Goal: Use online tool/utility: Utilize a website feature to perform a specific function

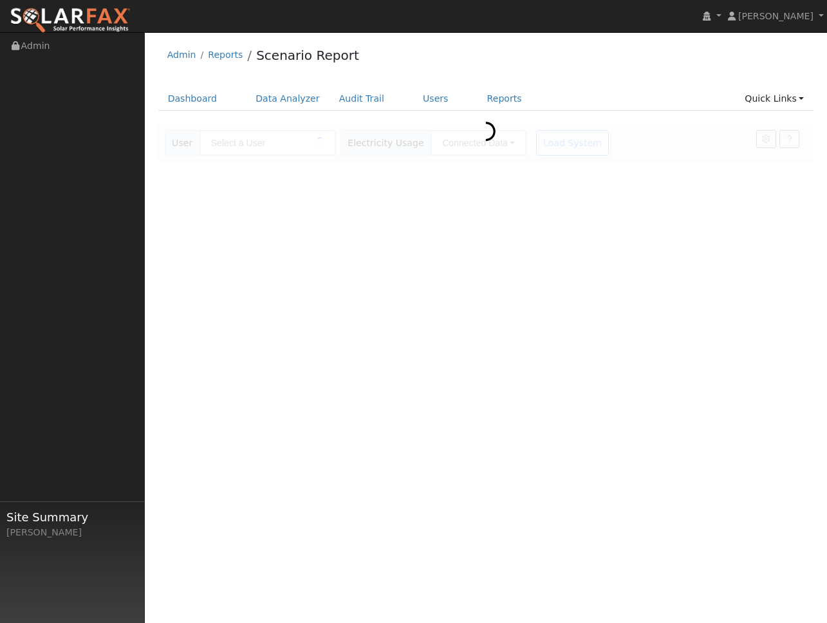
type input "[PERSON_NAME]"
type input "San Diego Gas & Electric"
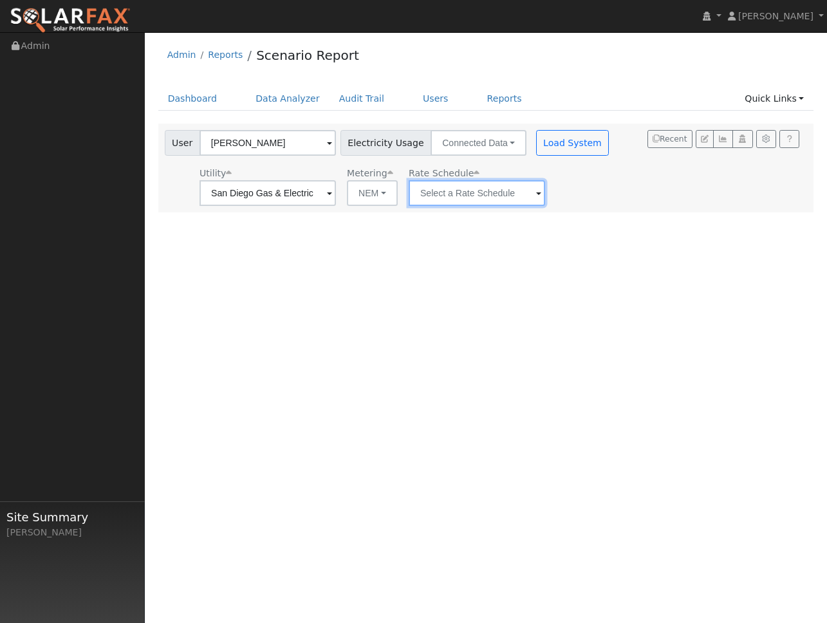
click at [336, 187] on input "text" at bounding box center [267, 193] width 136 height 26
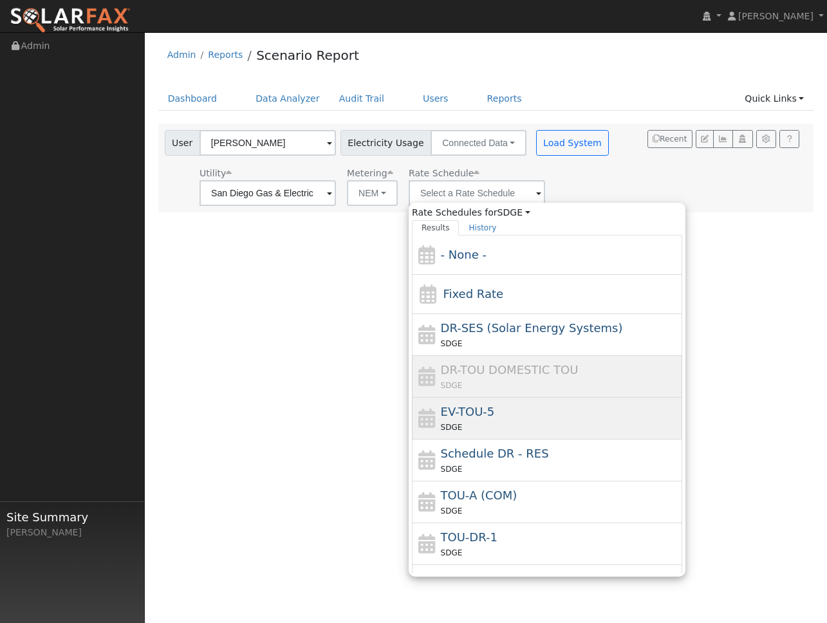
click at [490, 428] on div "SDGE" at bounding box center [560, 427] width 239 height 14
type input "EV-TOU-5"
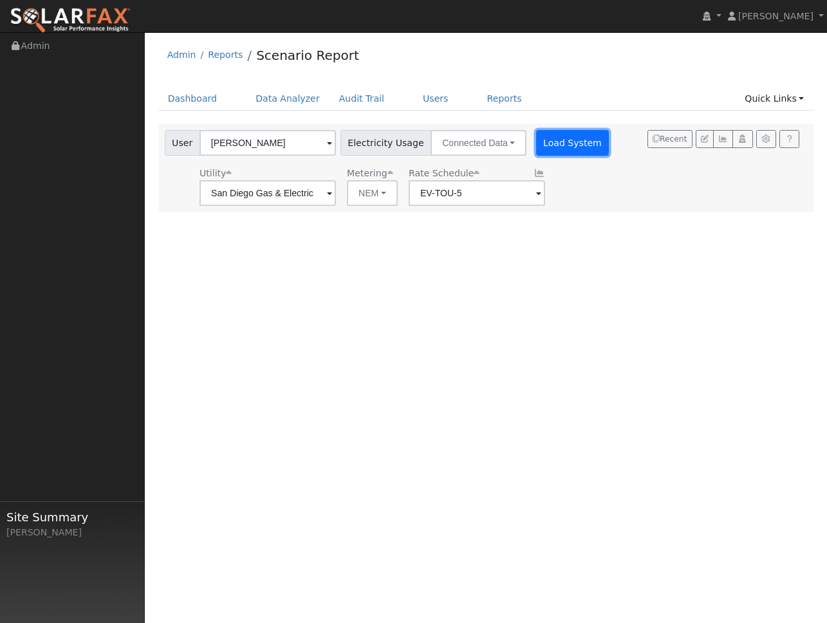
click at [559, 154] on button "Load System" at bounding box center [572, 143] width 73 height 26
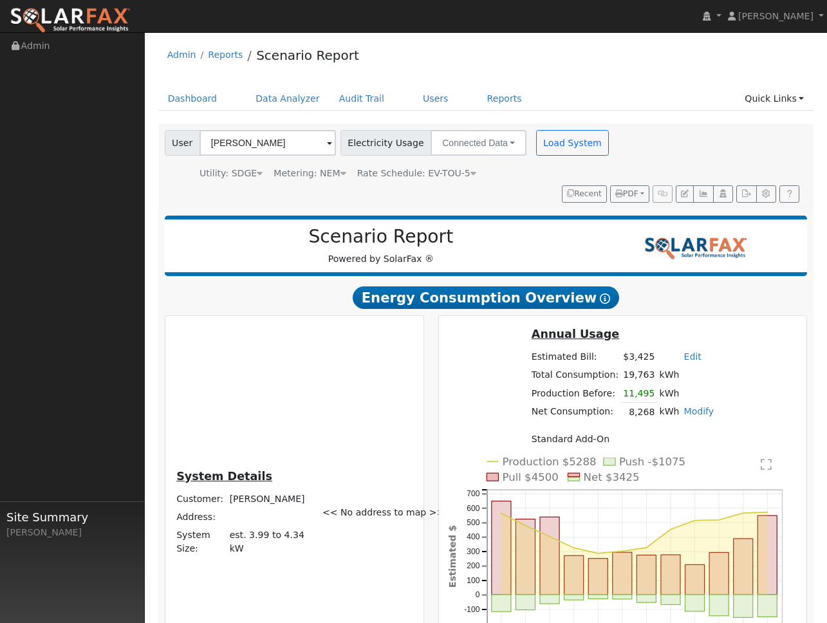
scroll to position [74, 0]
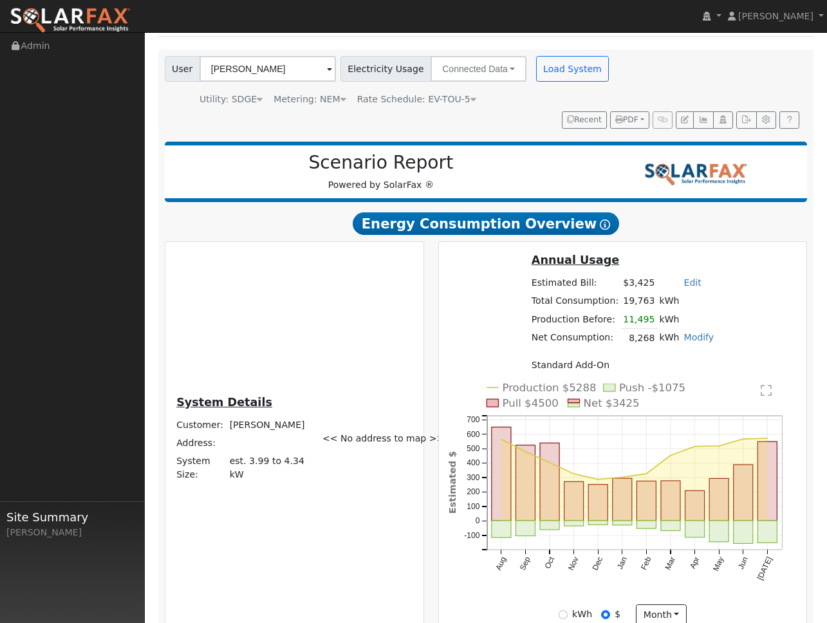
radio input "true"
radio input "false"
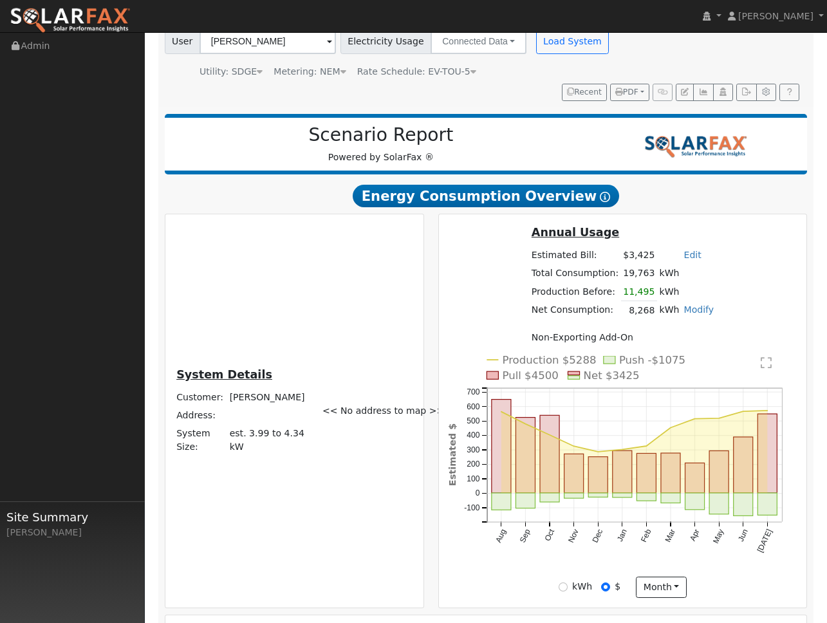
click at [389, 308] on div "<< No address to map >>" at bounding box center [368, 411] width 106 height 375
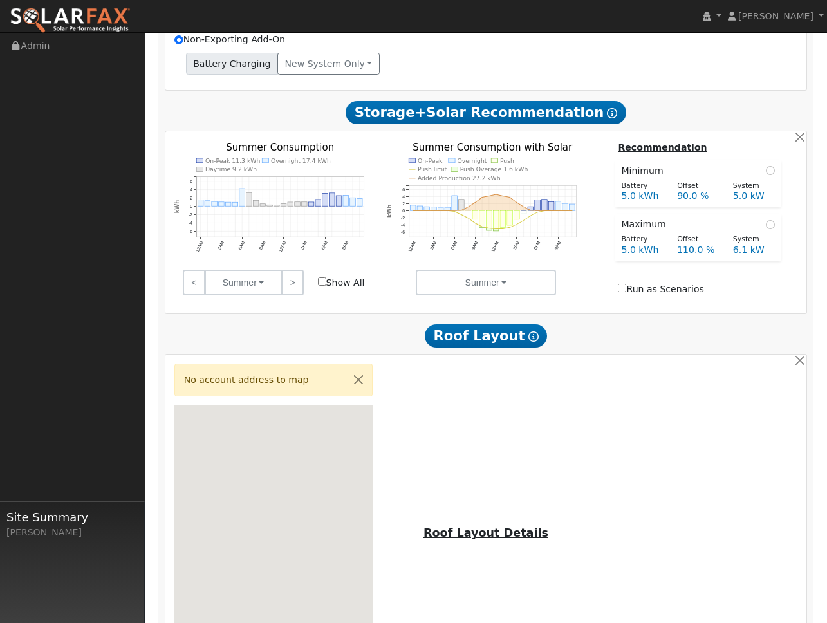
scroll to position [864, 0]
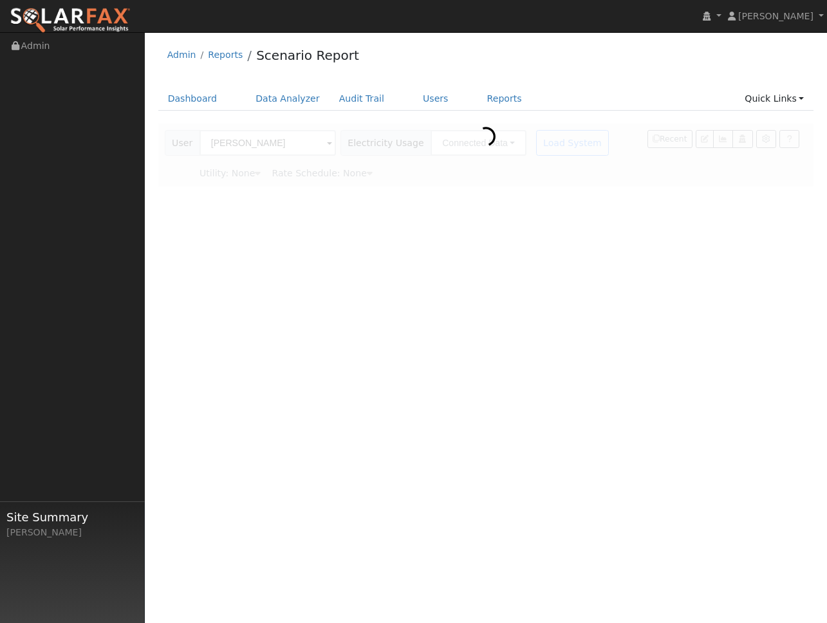
type input "San Diego Gas & Electric"
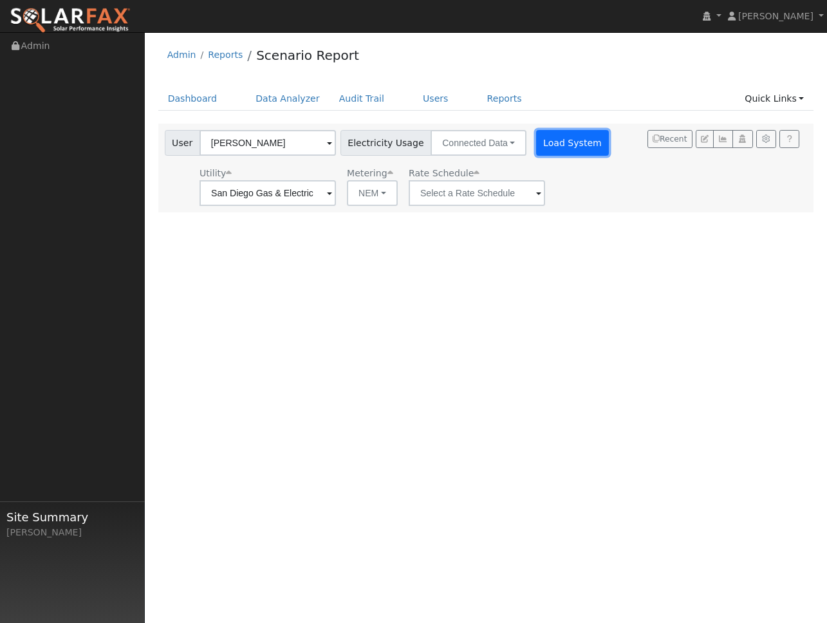
click at [563, 138] on button "Load System" at bounding box center [572, 143] width 73 height 26
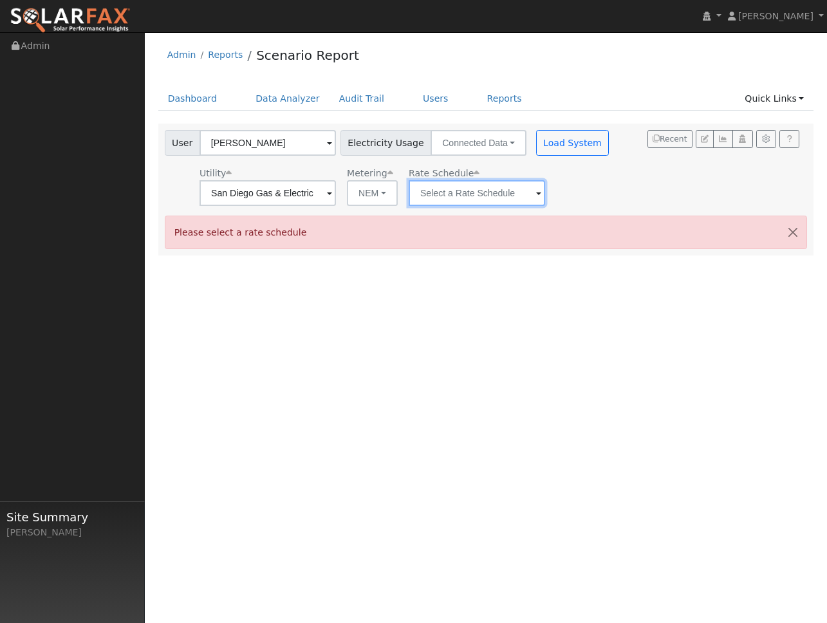
click at [336, 198] on input "text" at bounding box center [267, 193] width 136 height 26
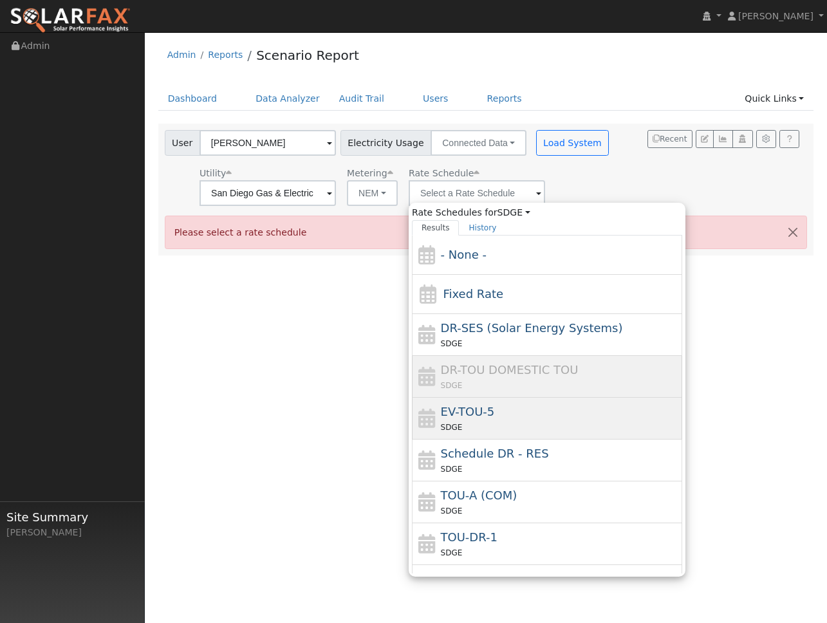
click at [468, 427] on div "SDGE" at bounding box center [560, 427] width 239 height 14
type input "EV-TOU-5"
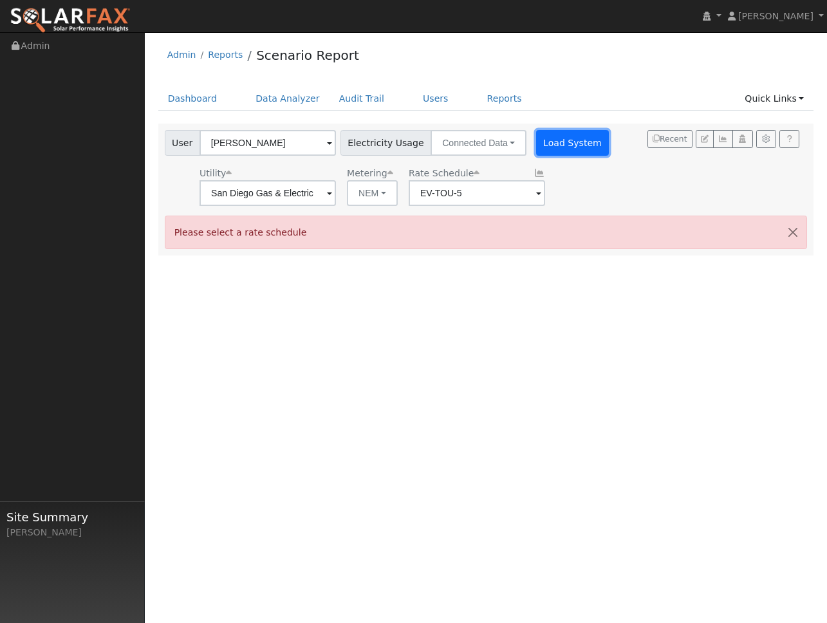
click at [548, 139] on button "Load System" at bounding box center [572, 143] width 73 height 26
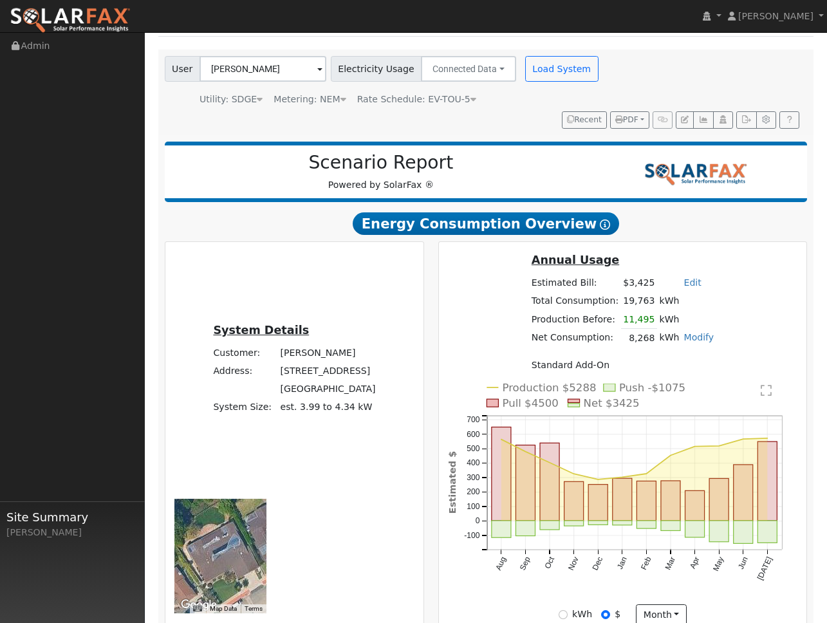
scroll to position [74, 0]
radio input "true"
radio input "false"
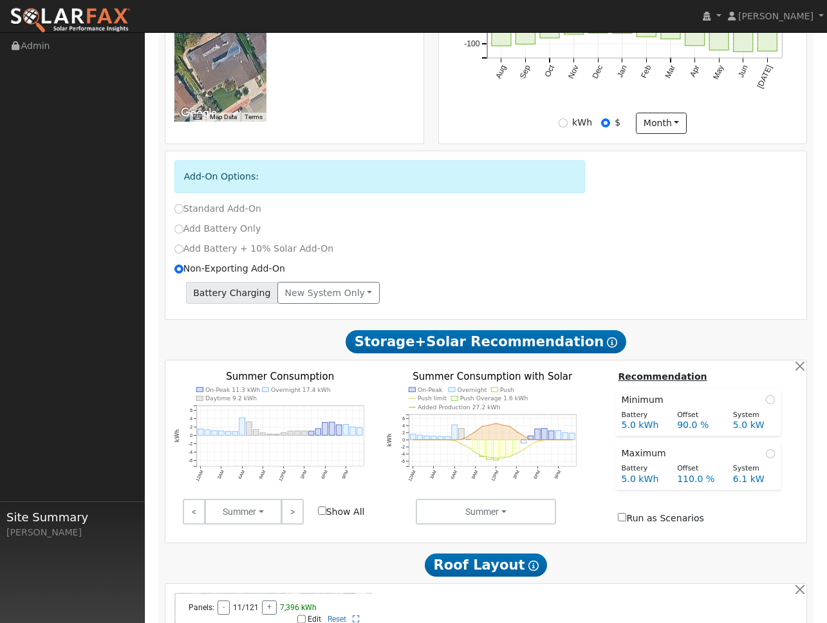
scroll to position [822, 0]
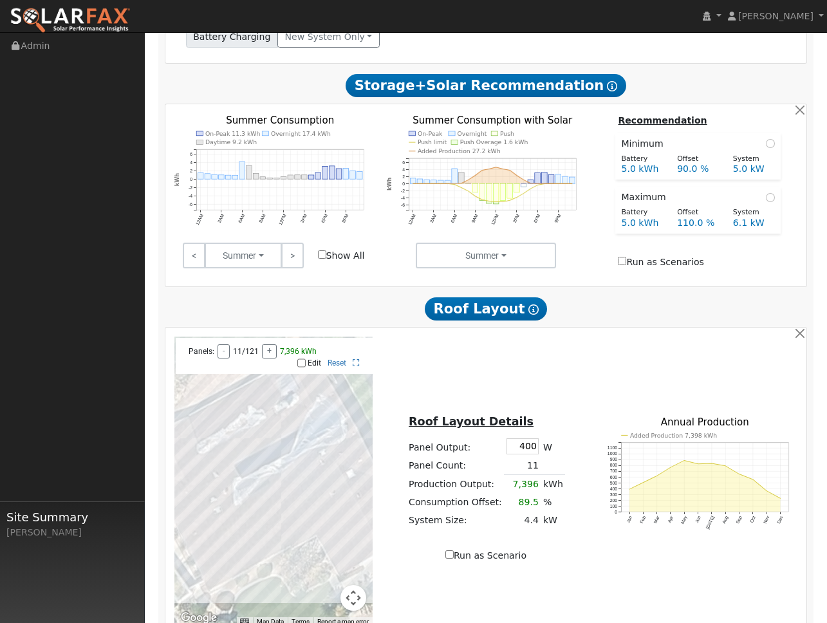
type input "10"
type input "15"
type input "20"
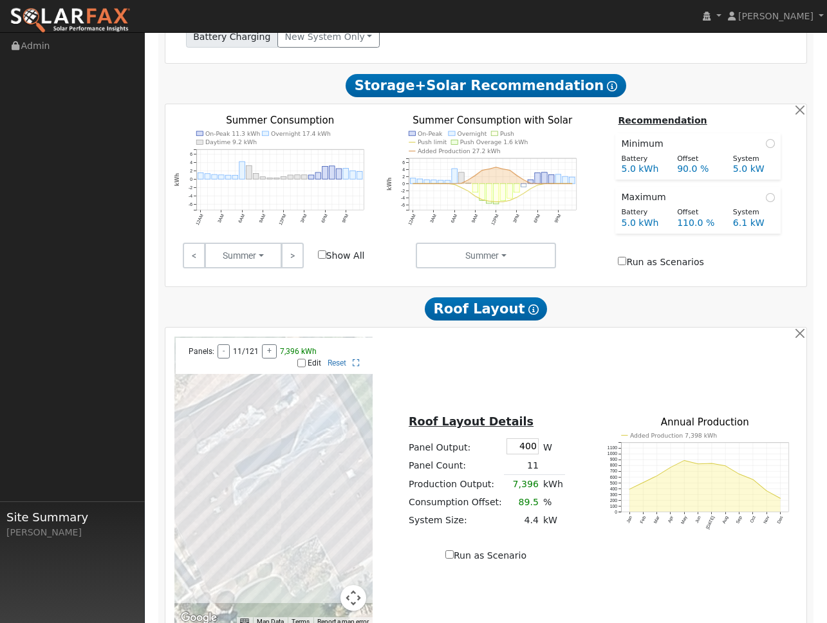
type input "15"
type input "20"
type input "2"
type input "13.5"
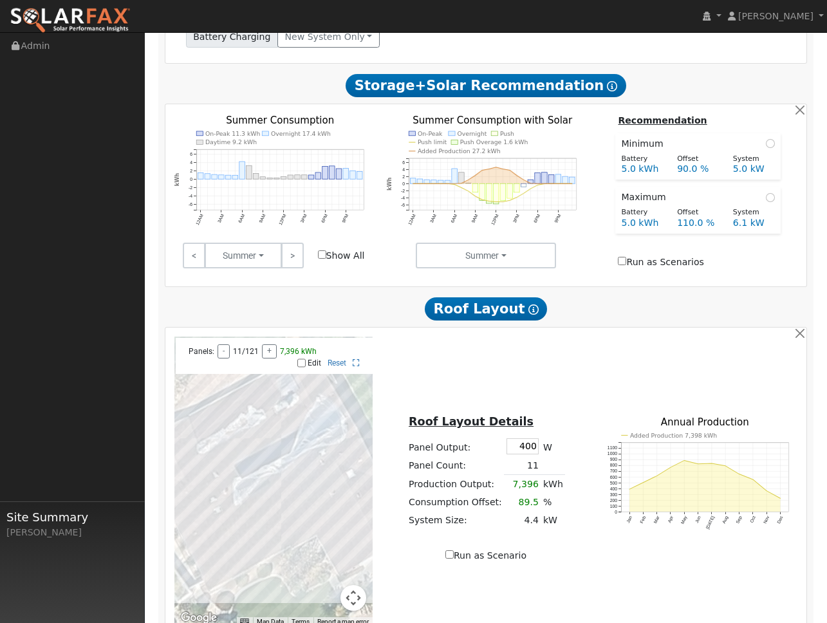
type input "5.5"
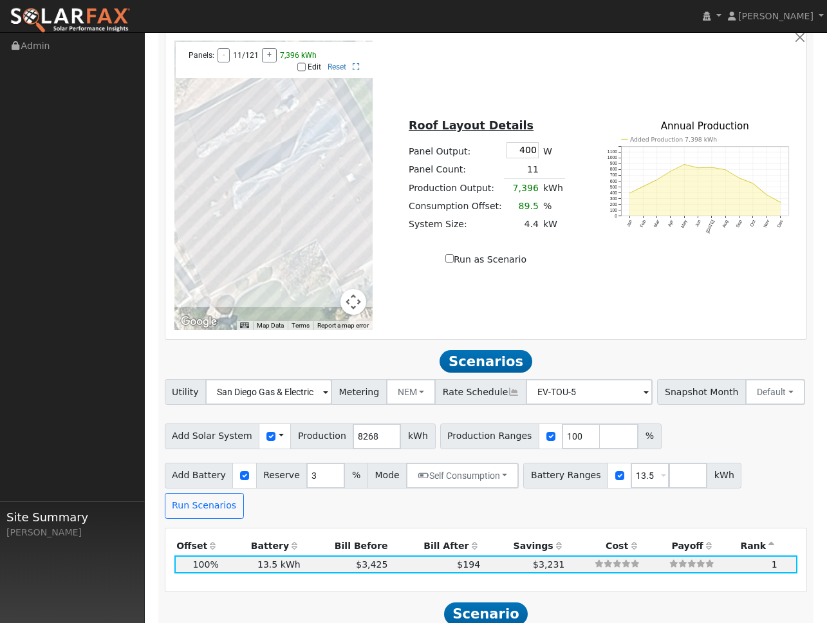
scroll to position [1082, 0]
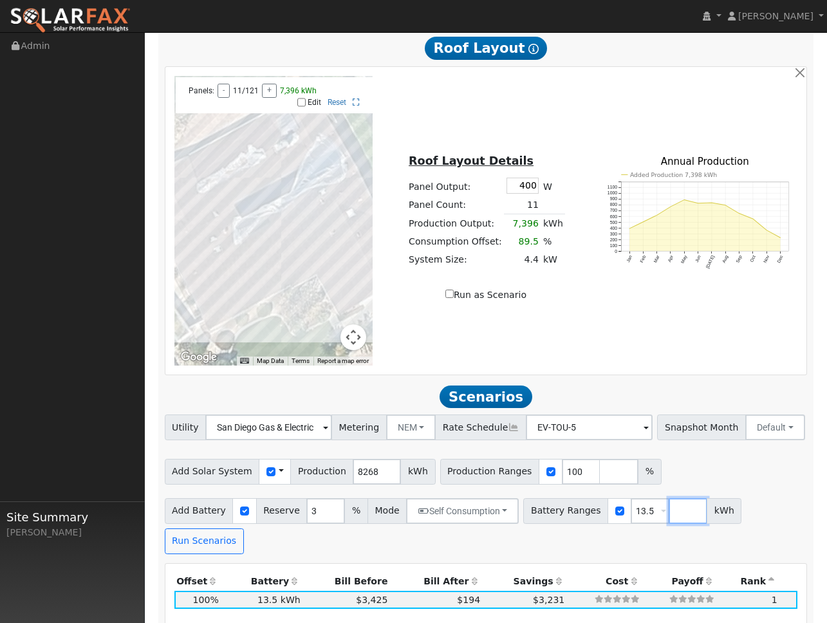
click at [678, 498] on input "number" at bounding box center [688, 511] width 39 height 26
type input "27"
click at [231, 528] on button "Run Scenarios" at bounding box center [204, 541] width 79 height 26
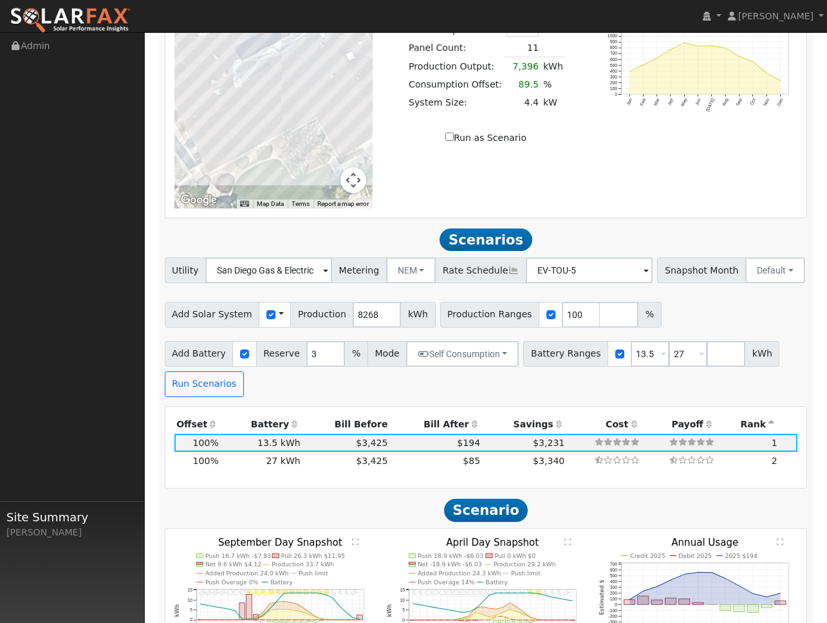
scroll to position [1217, 0]
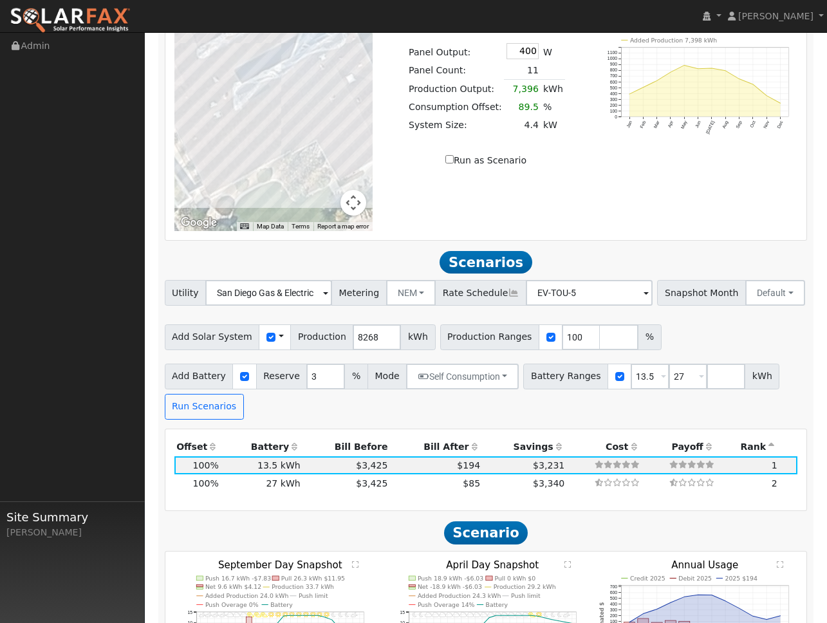
click at [567, 561] on text "" at bounding box center [567, 565] width 6 height 8
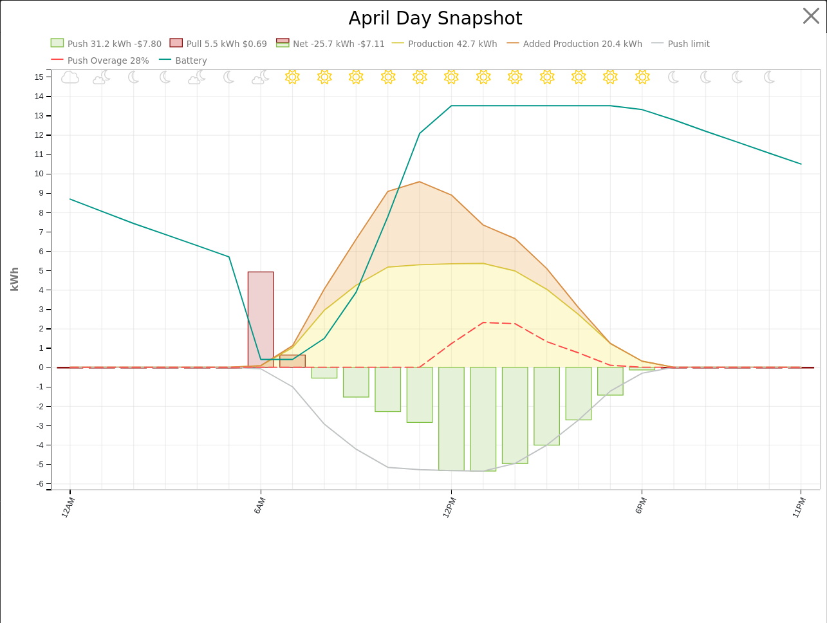
click at [404, 303] on icon "11PM - undefined 10PM - Clear 9PM - Clear 8PM - Clear 7PM - Clear 6PM - Clear 5…" at bounding box center [423, 289] width 827 height 559
click at [424, 266] on icon "11PM - undefined 10PM - Clear 9PM - Clear 8PM - Clear 7PM - Clear 6PM - Clear 5…" at bounding box center [423, 289] width 827 height 559
click at [803, 10] on button "button" at bounding box center [811, 16] width 24 height 24
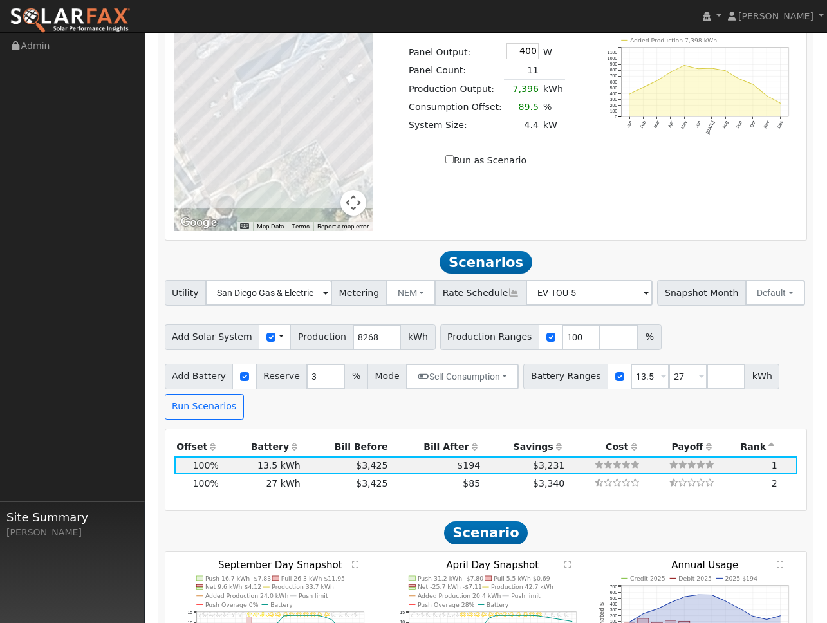
click at [568, 561] on icon "11PM - undefined 10PM - MostlyCloudy 9PM - MostlyCloudy 8PM - MostlyCloudy 7PM …" at bounding box center [486, 634] width 199 height 146
click at [568, 561] on text "" at bounding box center [567, 565] width 6 height 8
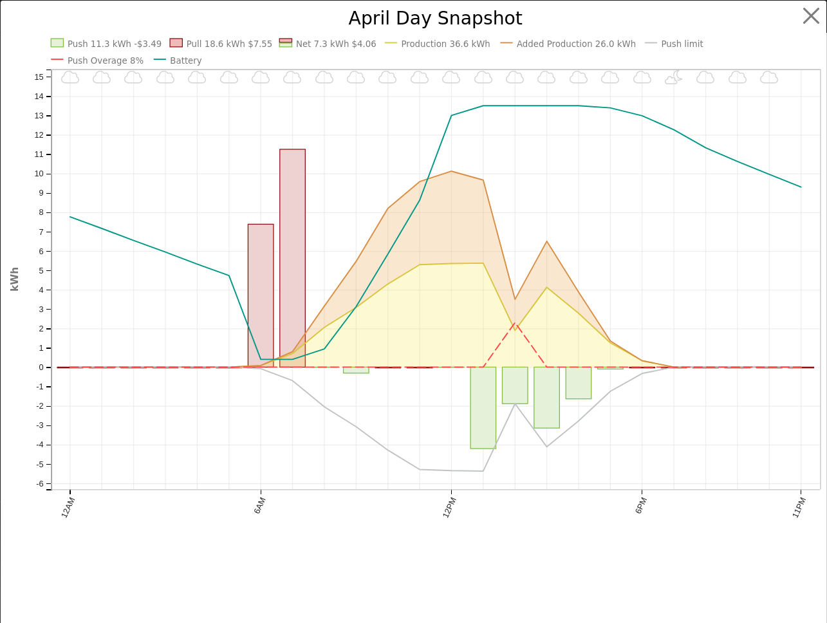
click at [511, 252] on line at bounding box center [435, 252] width 769 height 0
click at [813, 19] on button "button" at bounding box center [811, 16] width 24 height 24
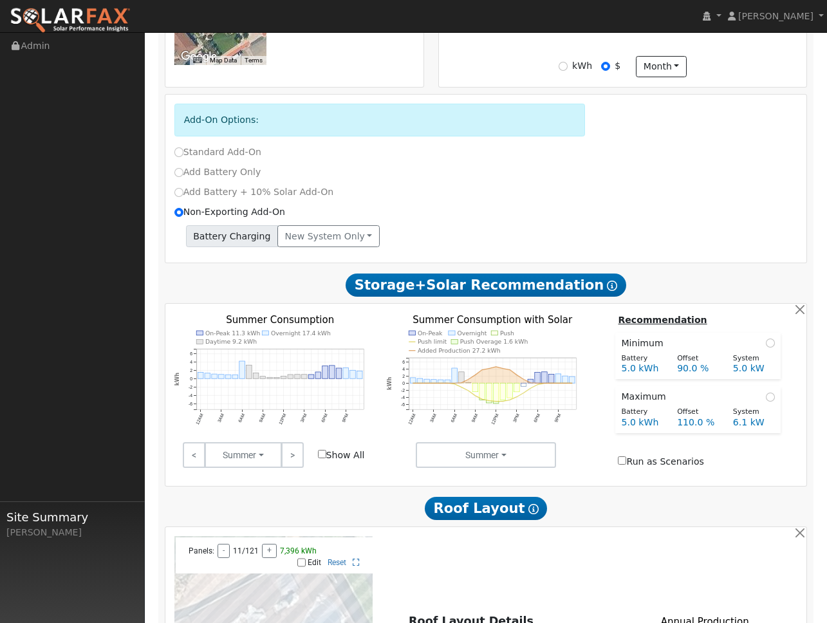
scroll to position [634, 0]
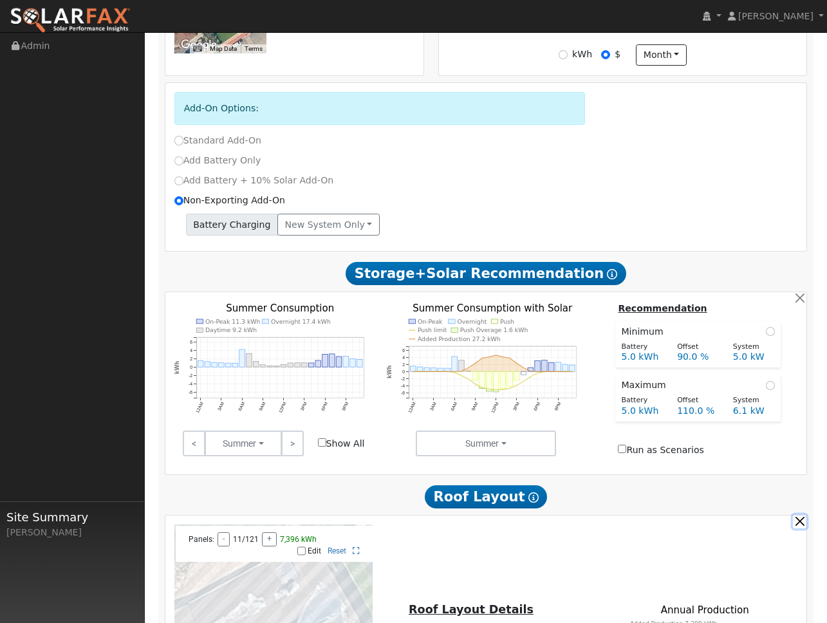
click at [800, 515] on button "button" at bounding box center [800, 522] width 14 height 14
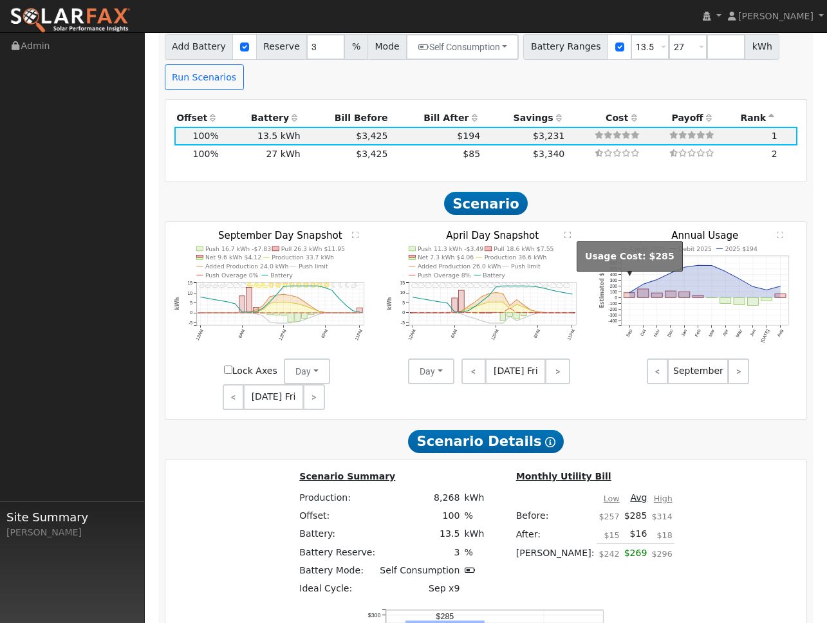
scroll to position [1342, 0]
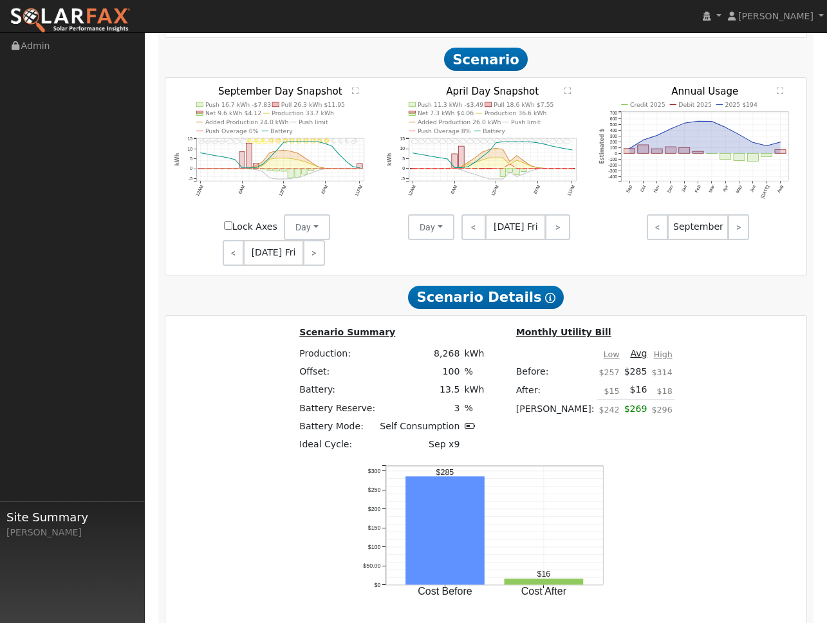
drag, startPoint x: 358, startPoint y: 360, endPoint x: 331, endPoint y: 360, distance: 27.0
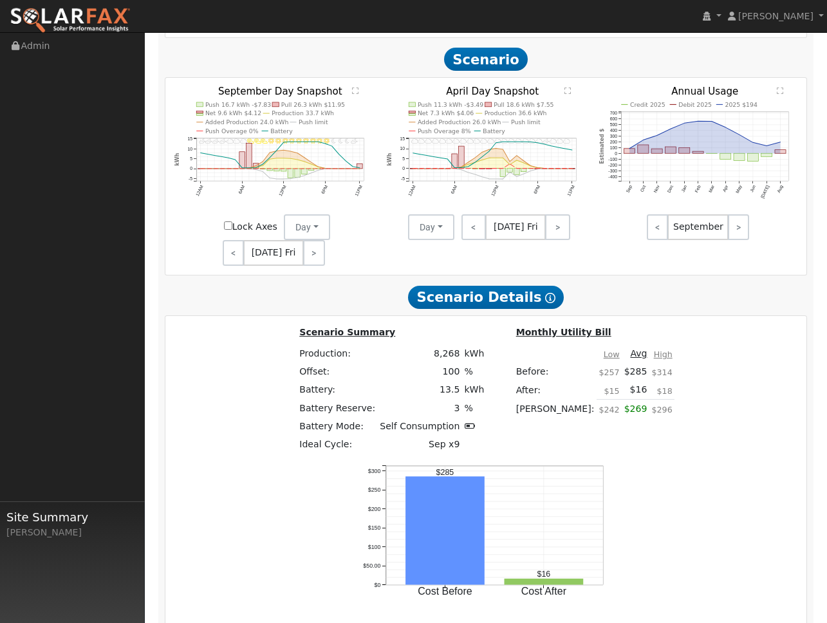
type input "$11,000"
type input "$9,088"
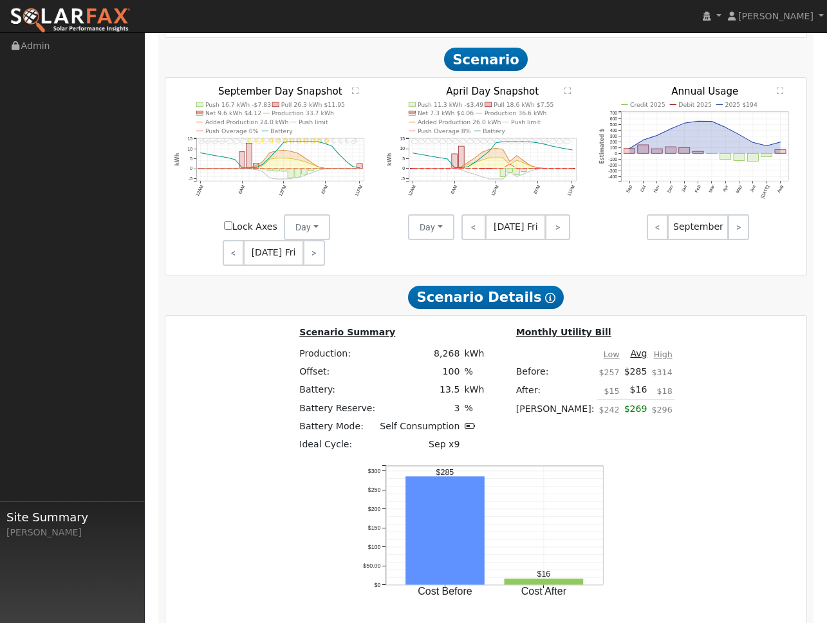
drag, startPoint x: 357, startPoint y: 342, endPoint x: 322, endPoint y: 342, distance: 34.7
type input "$22,032"
type input "$9,910"
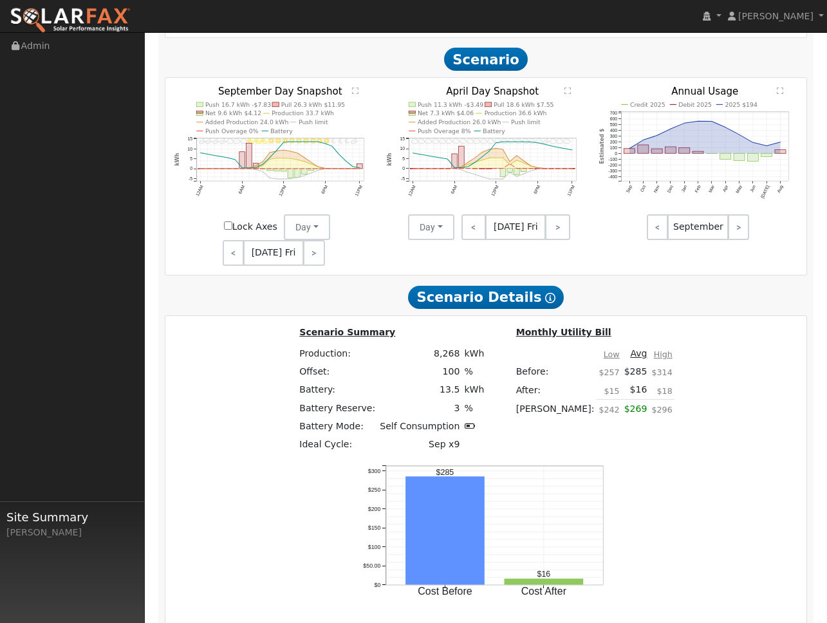
type input "5"
type input "6.9"
